Goal: Task Accomplishment & Management: Use online tool/utility

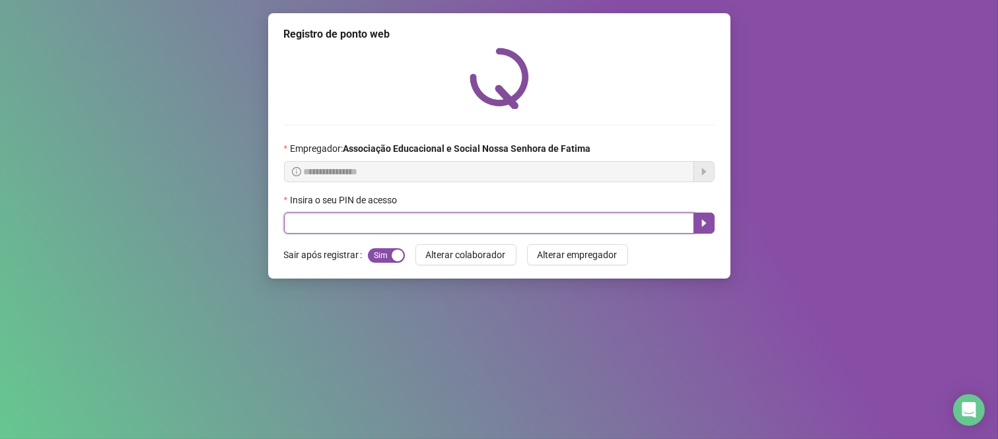
click at [297, 222] on input "text" at bounding box center [489, 223] width 410 height 21
type input "***"
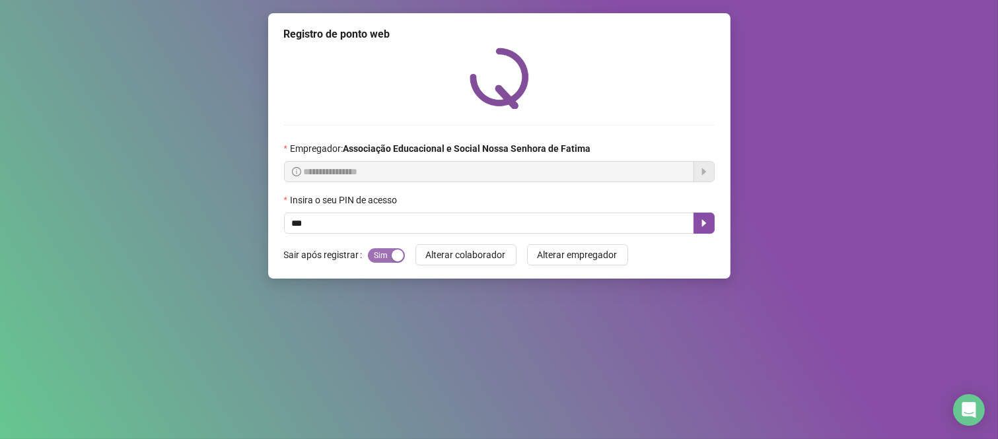
click at [396, 257] on div "button" at bounding box center [397, 256] width 12 height 12
click at [701, 222] on icon "caret-right" at bounding box center [703, 223] width 11 height 11
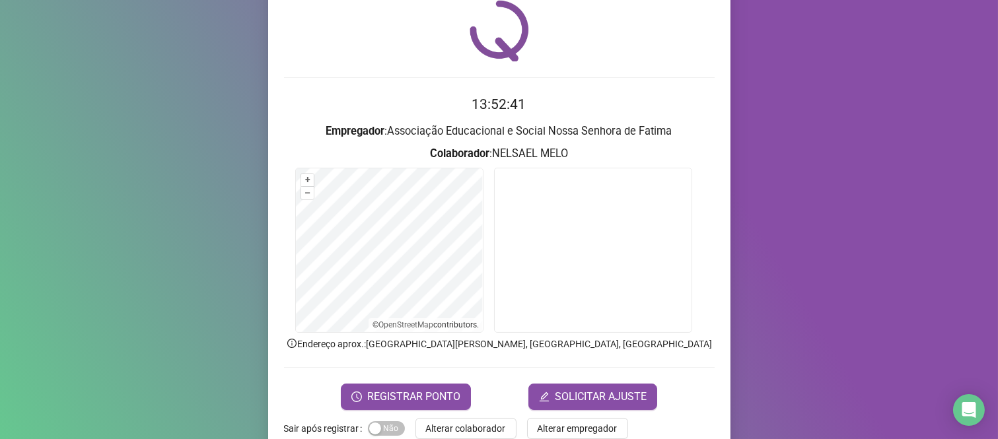
scroll to position [73, 0]
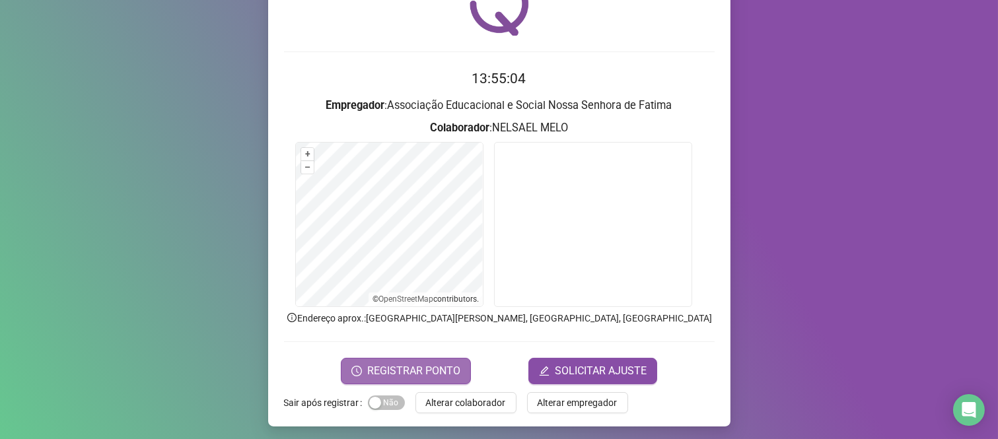
click at [417, 368] on span "REGISTRAR PONTO" at bounding box center [413, 371] width 93 height 16
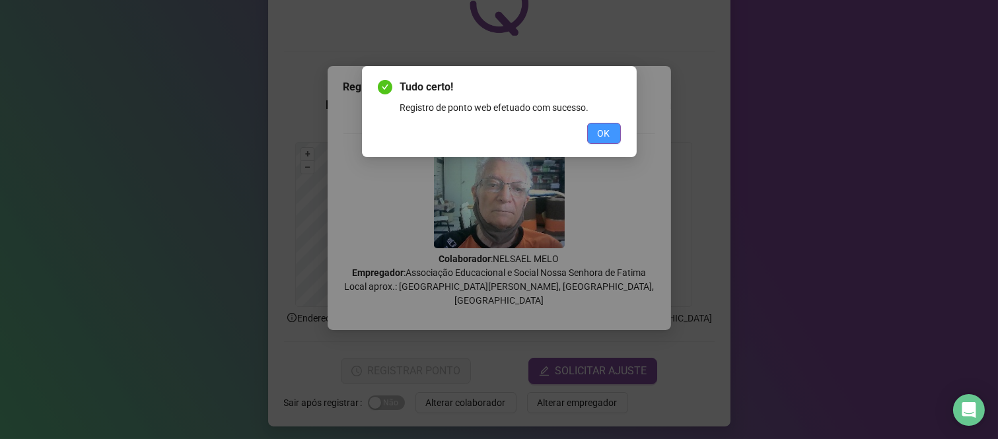
click at [601, 130] on span "OK" at bounding box center [603, 133] width 13 height 15
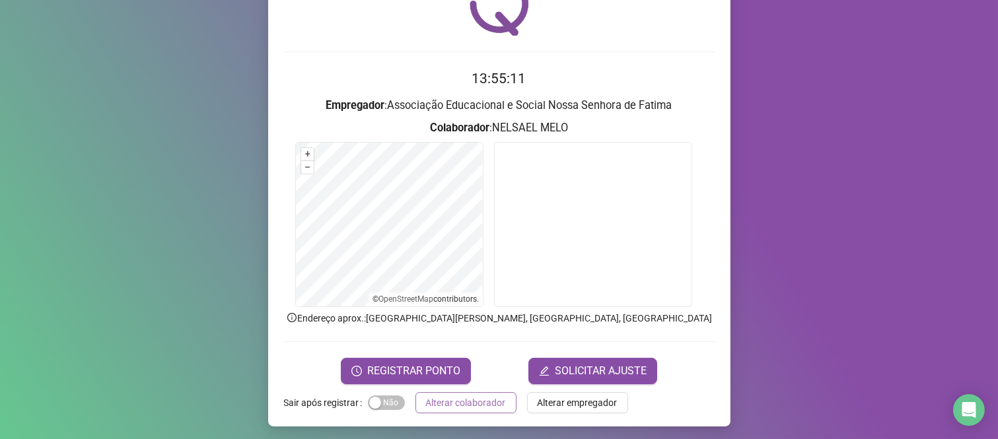
click at [461, 400] on span "Alterar colaborador" at bounding box center [466, 402] width 80 height 15
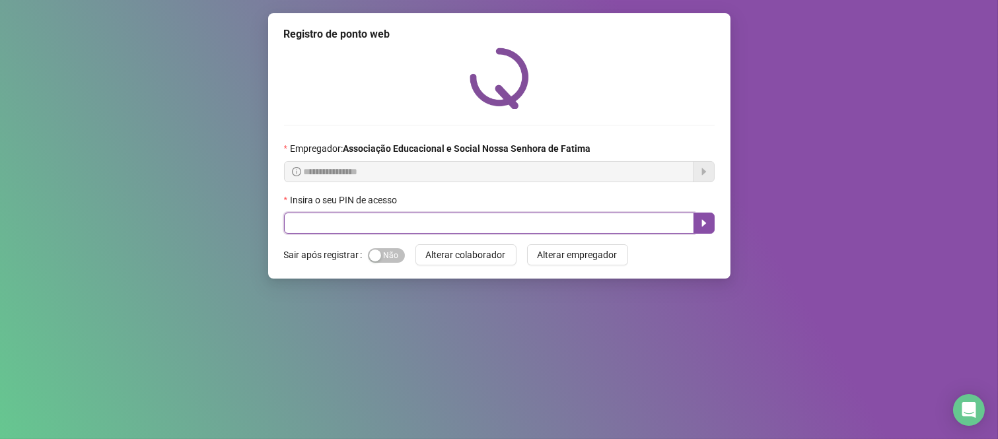
click at [553, 224] on input "text" at bounding box center [489, 223] width 410 height 21
type input "****"
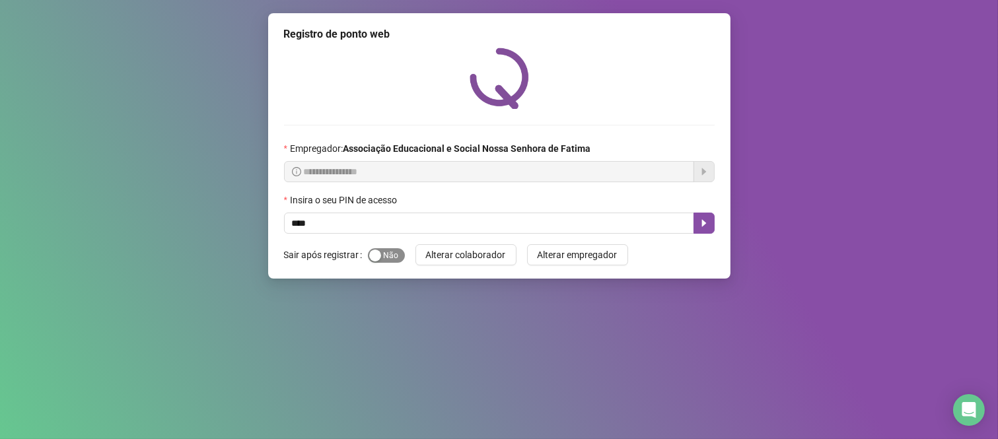
click at [388, 259] on span "Sim Não" at bounding box center [386, 255] width 37 height 15
click at [712, 228] on button "button" at bounding box center [703, 223] width 21 height 21
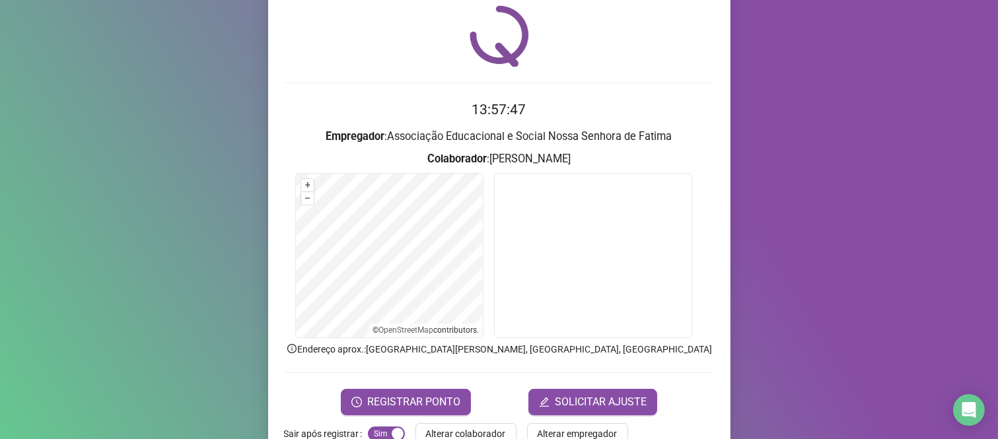
scroll to position [75, 0]
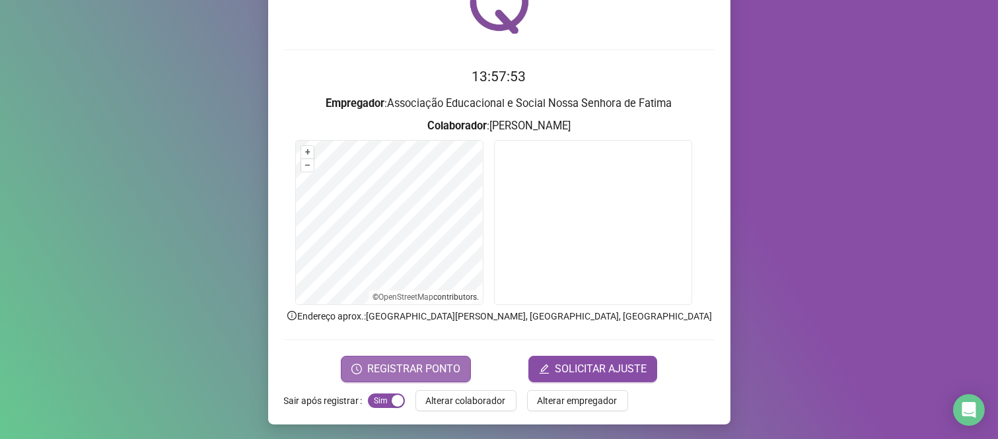
click at [436, 374] on span "REGISTRAR PONTO" at bounding box center [413, 369] width 93 height 16
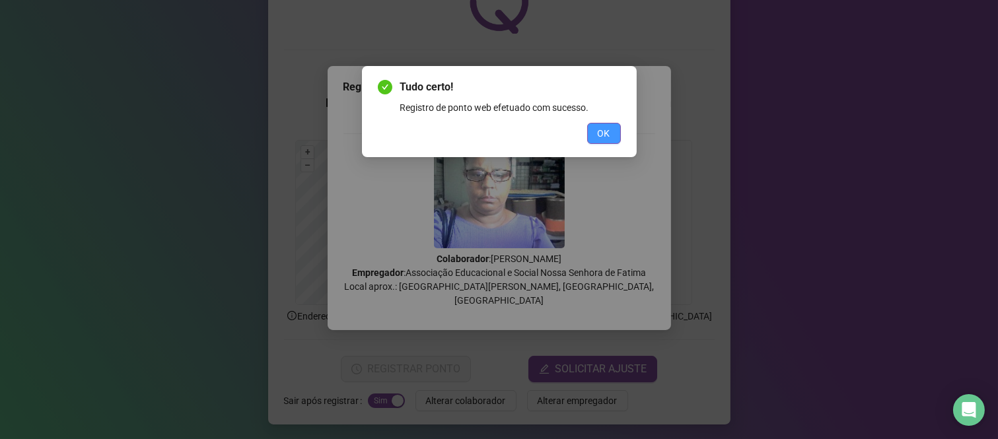
click at [599, 134] on span "OK" at bounding box center [603, 133] width 13 height 15
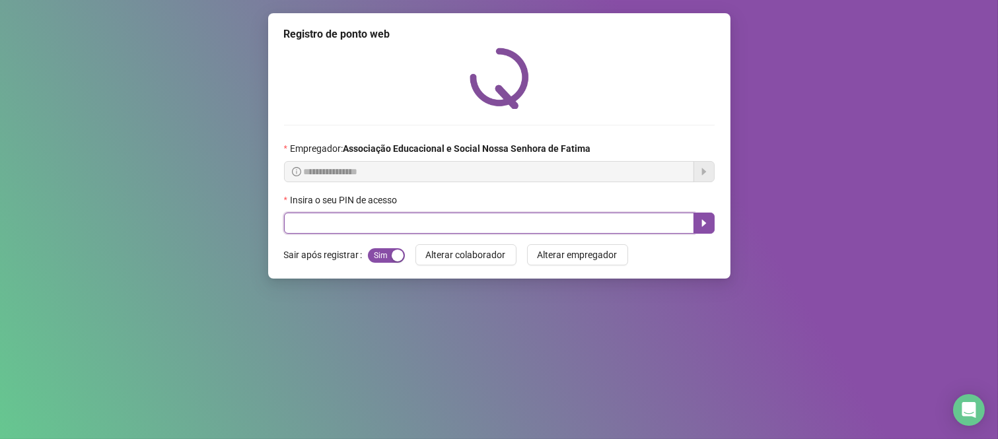
click at [381, 232] on input "text" at bounding box center [489, 223] width 410 height 21
type input "****"
click at [704, 226] on icon "caret-right" at bounding box center [703, 223] width 5 height 7
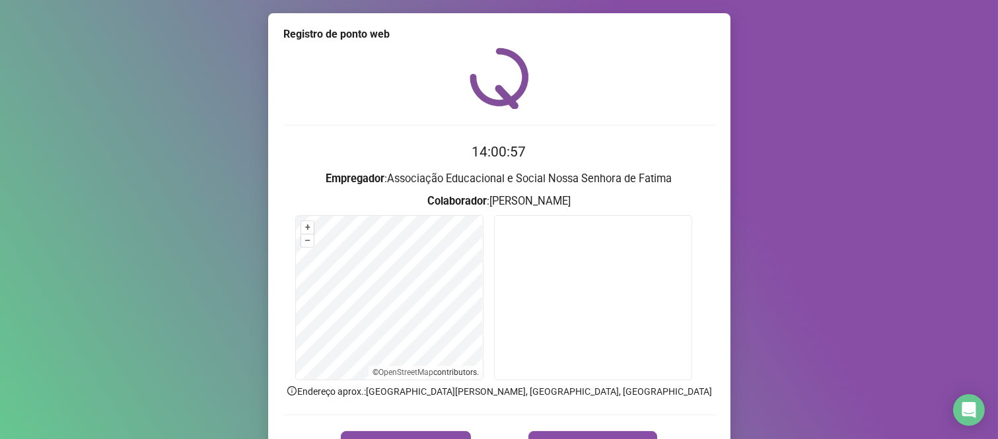
scroll to position [75, 0]
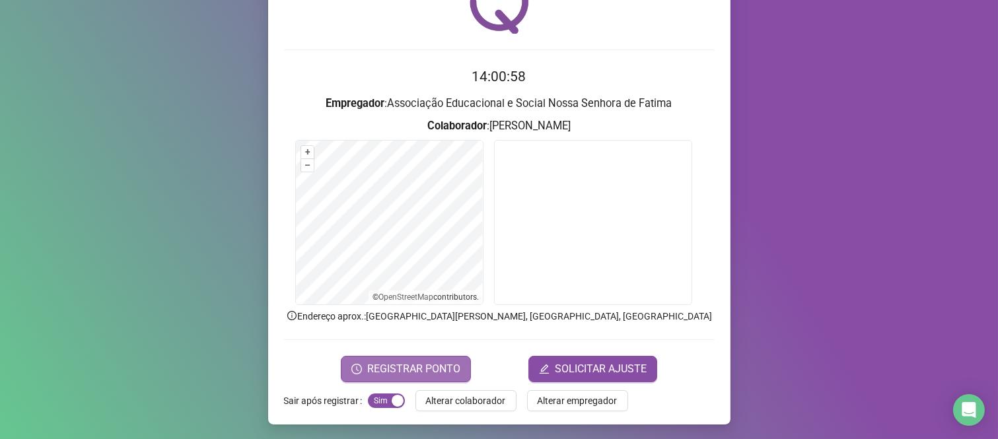
click at [403, 356] on button "REGISTRAR PONTO" at bounding box center [406, 369] width 130 height 26
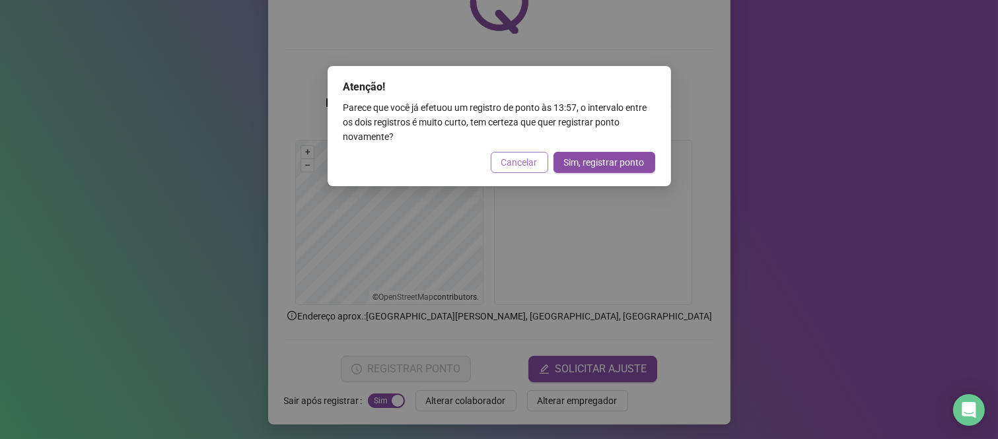
click at [506, 167] on span "Cancelar" at bounding box center [519, 162] width 36 height 15
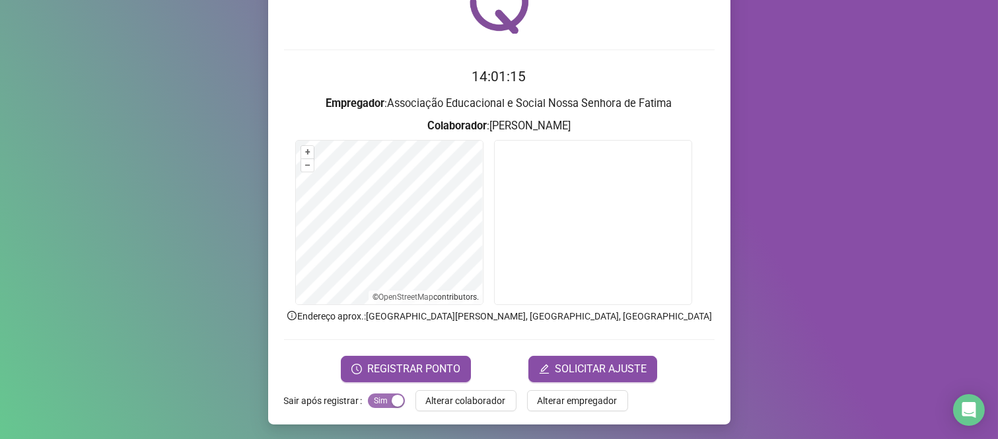
click at [391, 404] on div "button" at bounding box center [397, 401] width 12 height 12
click at [922, 302] on div "Registro de ponto web 14:01:17 Empregador : Associação Educacional e Social Nos…" at bounding box center [499, 219] width 998 height 439
click at [561, 399] on span "Alterar empregador" at bounding box center [577, 400] width 80 height 15
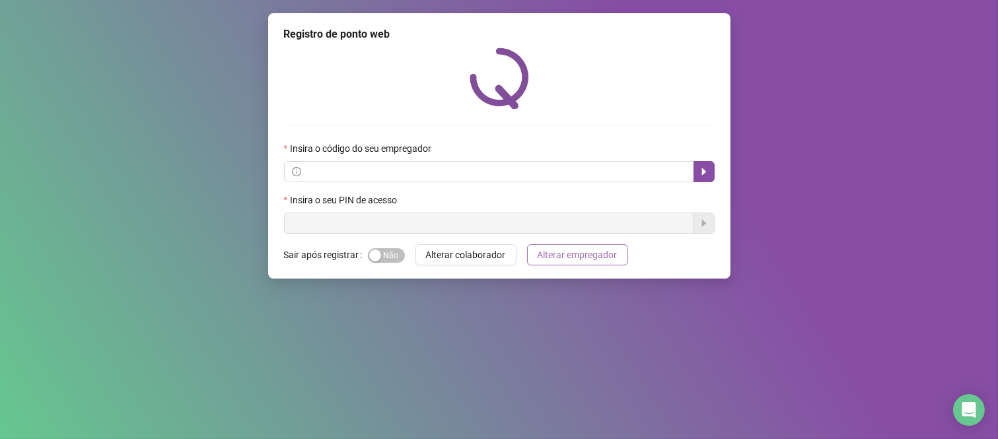
scroll to position [0, 0]
click at [712, 174] on button "button" at bounding box center [703, 171] width 21 height 21
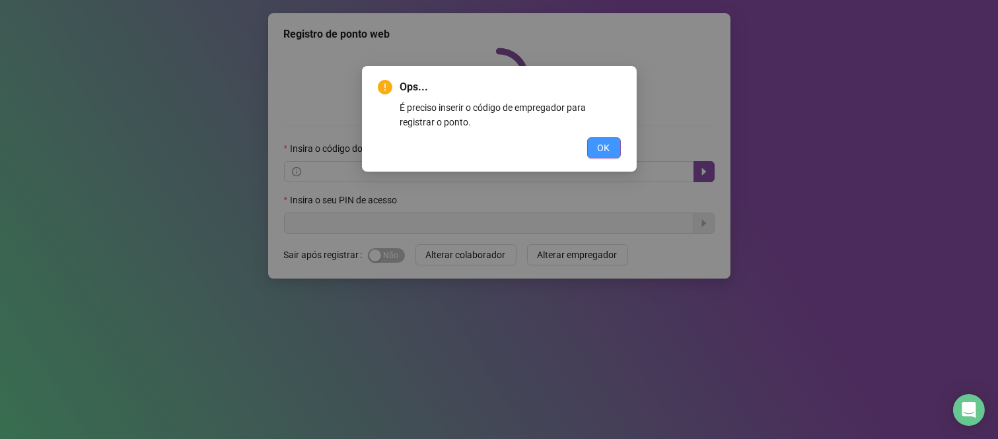
click at [602, 151] on span "OK" at bounding box center [603, 148] width 13 height 15
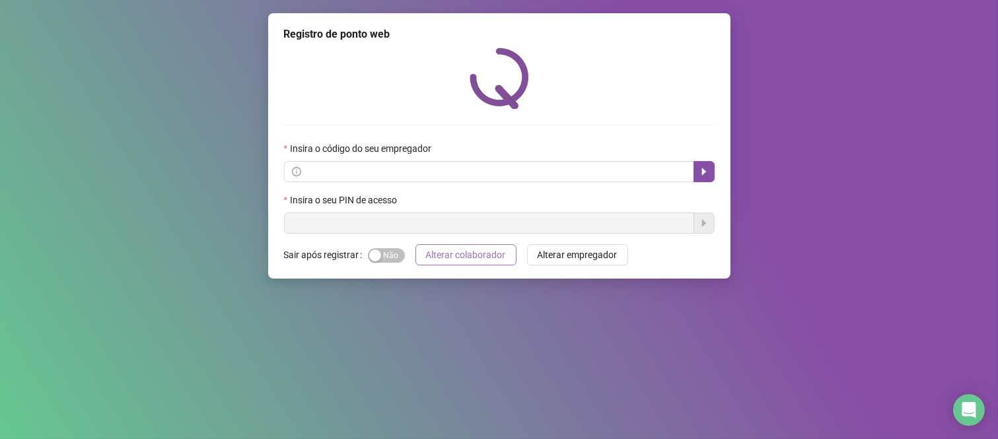
click at [475, 259] on span "Alterar colaborador" at bounding box center [466, 255] width 80 height 15
click at [586, 261] on span "Alterar empregador" at bounding box center [577, 255] width 80 height 15
click at [496, 261] on span "Alterar colaborador" at bounding box center [466, 255] width 80 height 15
click at [319, 254] on label "Sair após registrar" at bounding box center [326, 254] width 84 height 21
click at [387, 255] on span "Sim Não" at bounding box center [386, 255] width 37 height 15
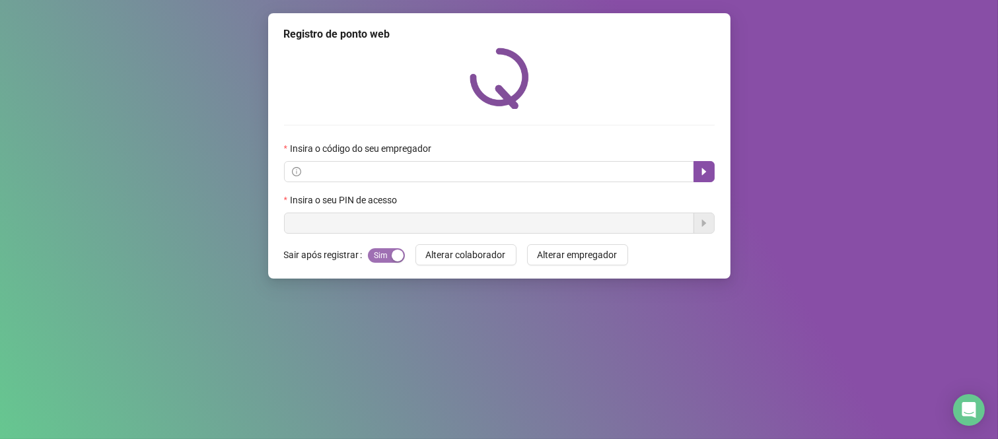
click at [387, 255] on button "Sim Não" at bounding box center [386, 255] width 37 height 15
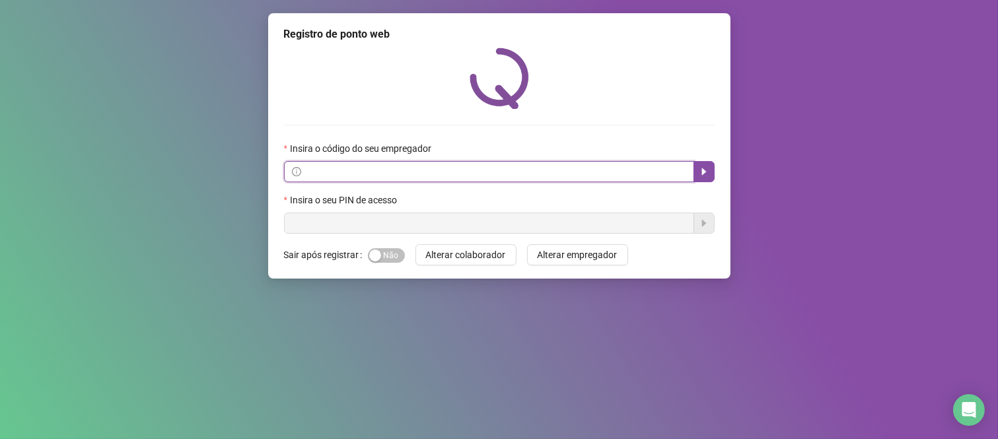
click at [390, 178] on input "text" at bounding box center [495, 171] width 382 height 15
click at [708, 175] on icon "caret-right" at bounding box center [703, 171] width 11 height 11
type input "****"
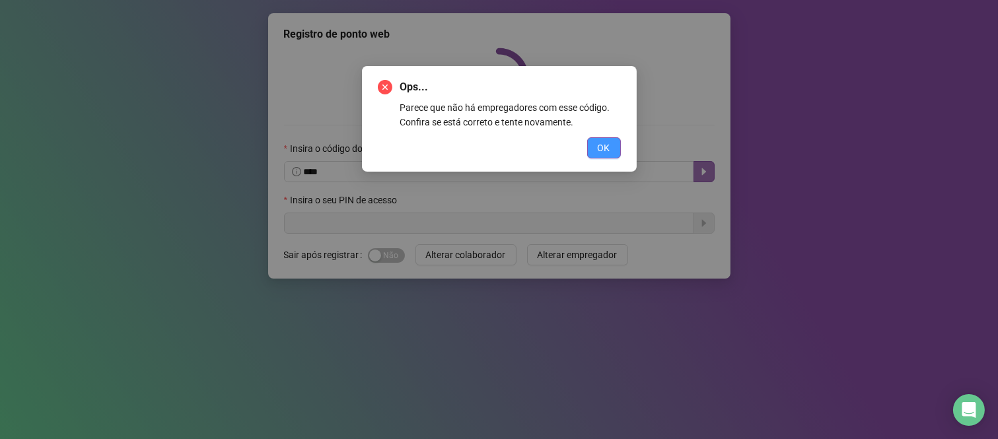
click at [597, 149] on span "OK" at bounding box center [603, 148] width 13 height 15
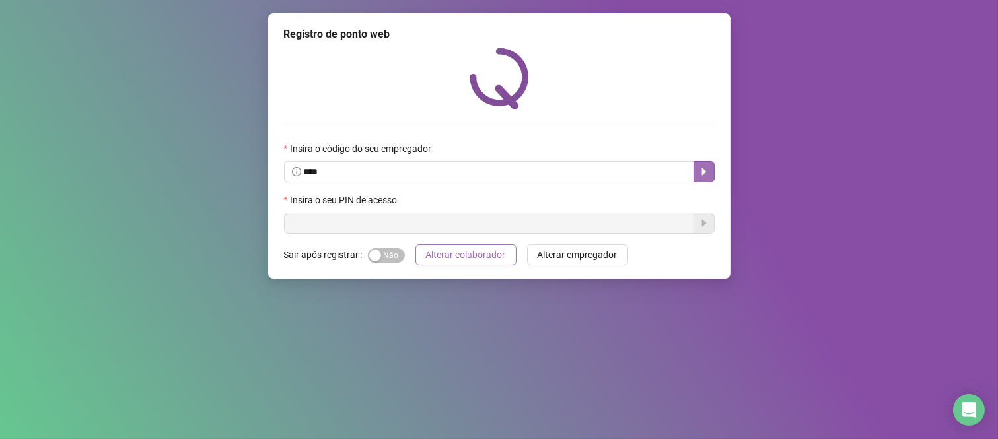
click at [500, 262] on span "Alterar colaborador" at bounding box center [466, 255] width 80 height 15
click at [378, 255] on div "button" at bounding box center [375, 256] width 12 height 12
click at [601, 255] on span "Alterar empregador" at bounding box center [577, 255] width 80 height 15
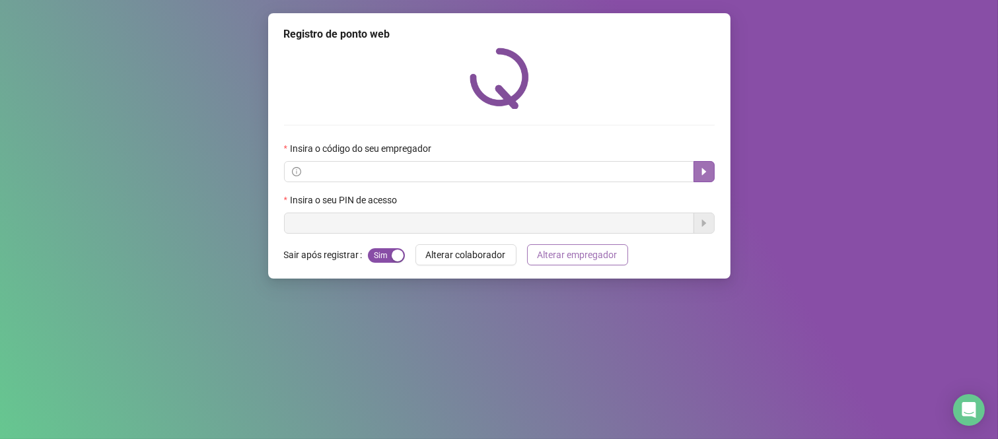
click at [601, 255] on span "Alterar empregador" at bounding box center [577, 255] width 80 height 15
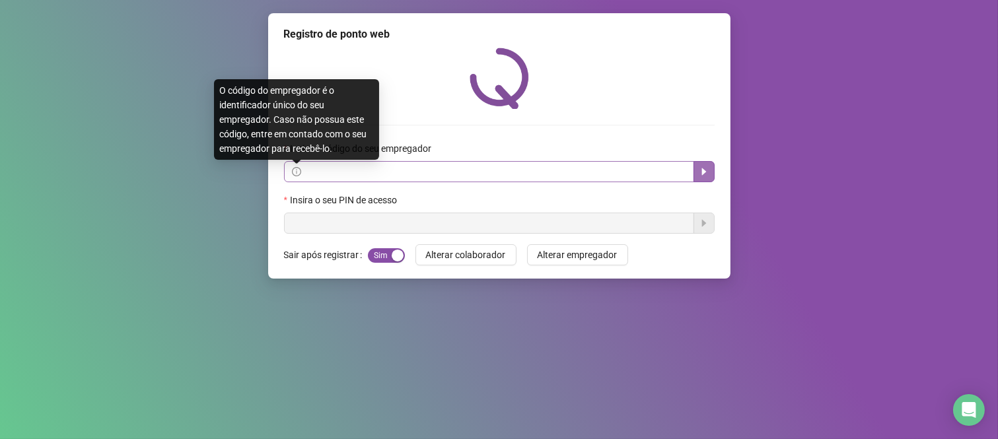
click at [299, 174] on icon "info-circle" at bounding box center [296, 171] width 9 height 9
type input "**********"
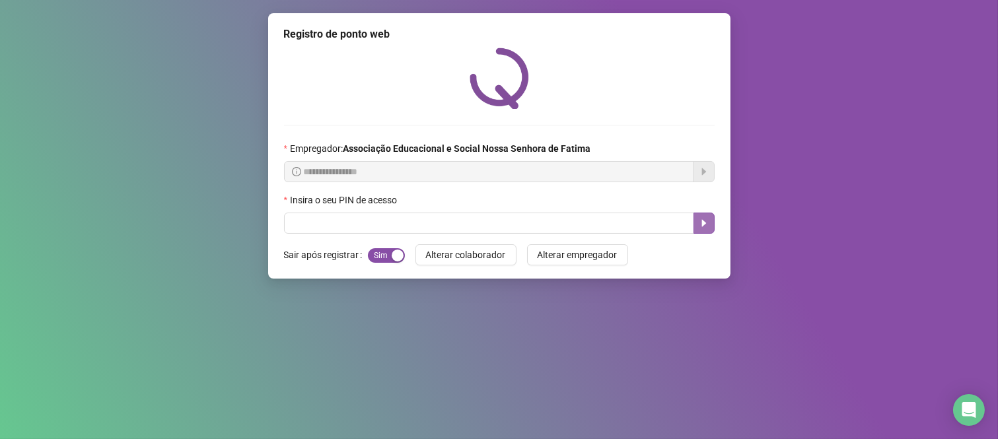
click at [706, 232] on button "button" at bounding box center [703, 223] width 21 height 21
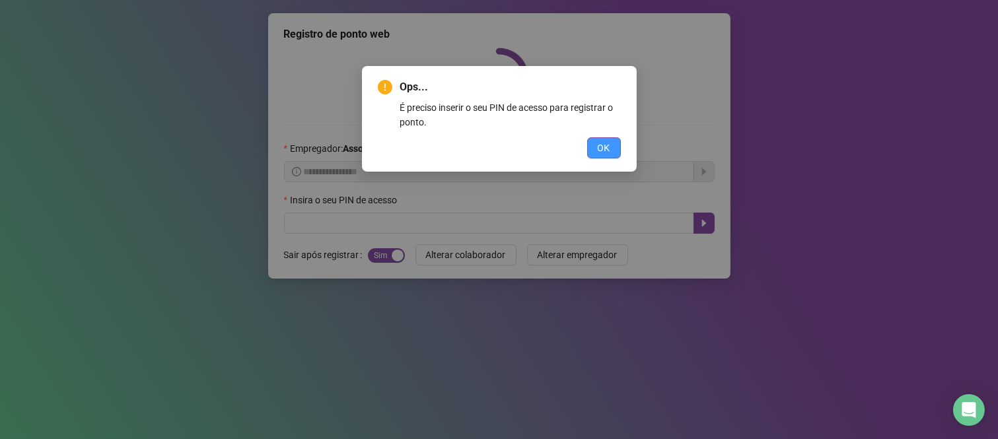
click at [611, 152] on button "OK" at bounding box center [604, 147] width 34 height 21
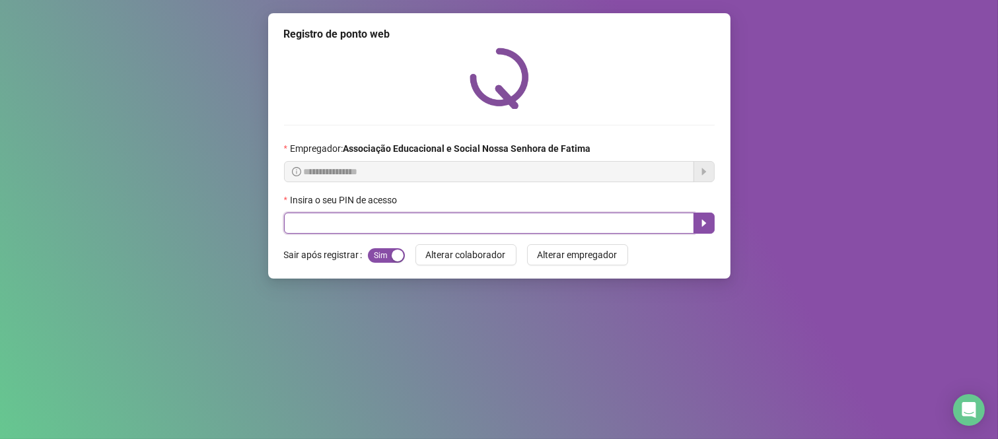
click at [526, 231] on input "text" at bounding box center [489, 223] width 410 height 21
type input "****"
click at [701, 228] on icon "caret-right" at bounding box center [703, 223] width 11 height 11
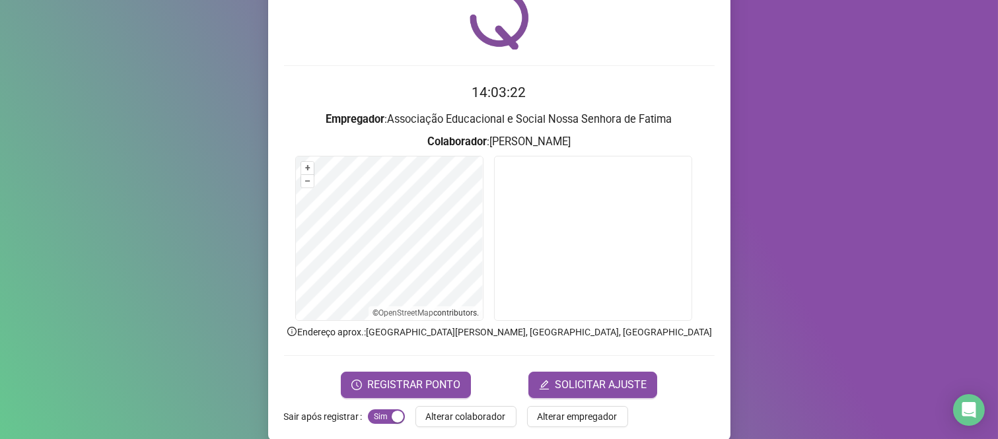
scroll to position [75, 0]
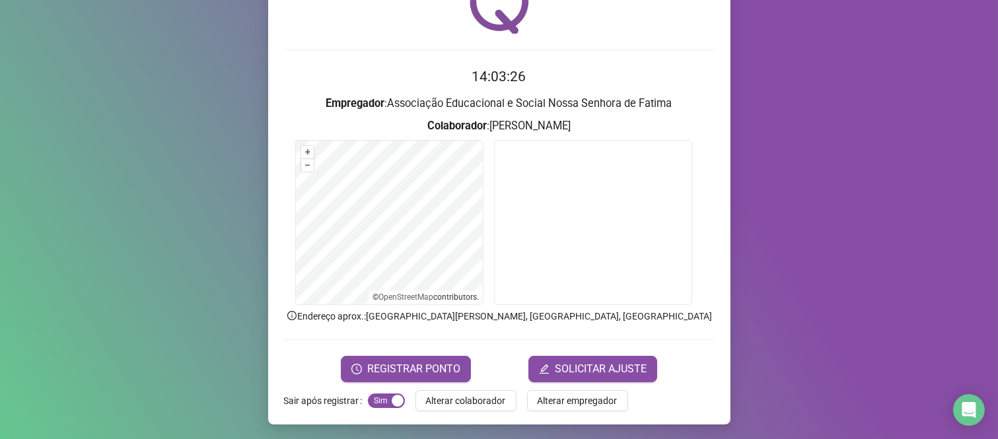
click at [889, 301] on div "Registro de ponto web 14:03:26 Empregador : Associação Educacional e Social Nos…" at bounding box center [499, 219] width 998 height 439
click at [391, 397] on div "button" at bounding box center [397, 401] width 12 height 12
click at [384, 397] on span "Sim Não" at bounding box center [386, 400] width 37 height 15
click at [391, 397] on div "button" at bounding box center [397, 401] width 12 height 12
click at [695, 302] on form "+ – ⇧ › © OpenStreetMap contributors." at bounding box center [499, 224] width 430 height 169
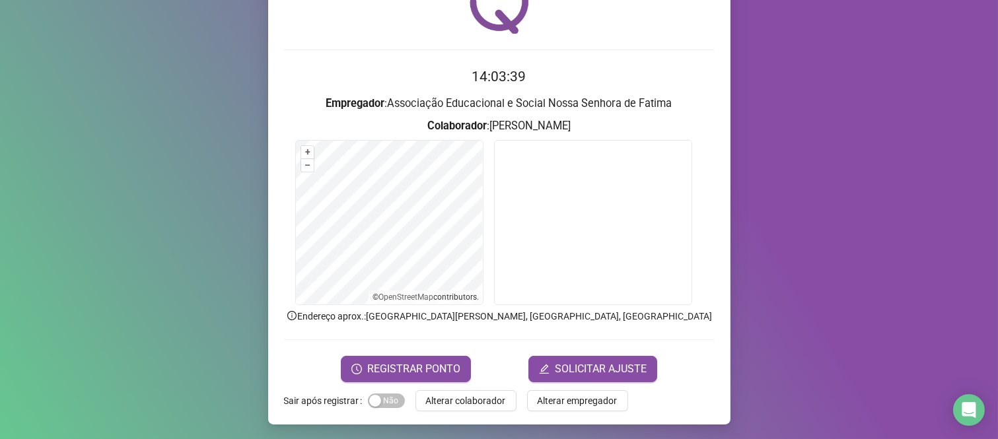
click at [302, 403] on label "Sair após registrar" at bounding box center [326, 400] width 84 height 21
click at [431, 367] on span "REGISTRAR PONTO" at bounding box center [413, 369] width 93 height 16
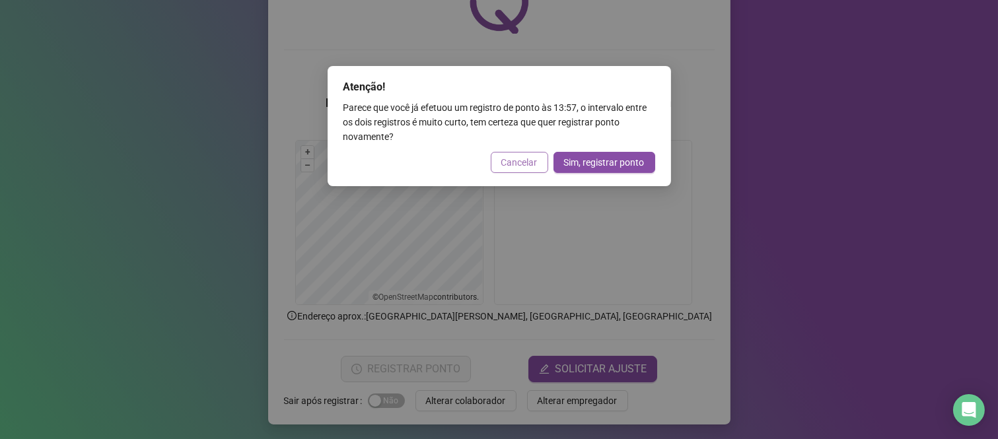
click at [530, 161] on span "Cancelar" at bounding box center [519, 162] width 36 height 15
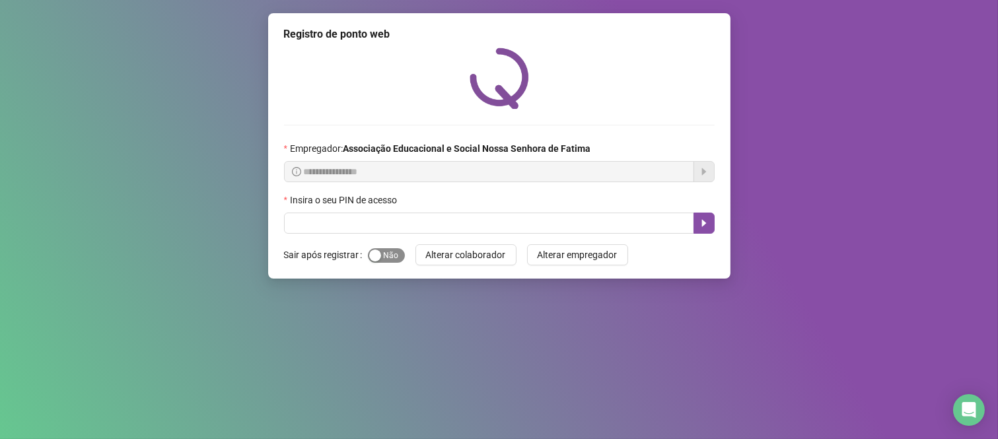
click at [374, 259] on div "button" at bounding box center [375, 256] width 12 height 12
